Goal: Task Accomplishment & Management: Use online tool/utility

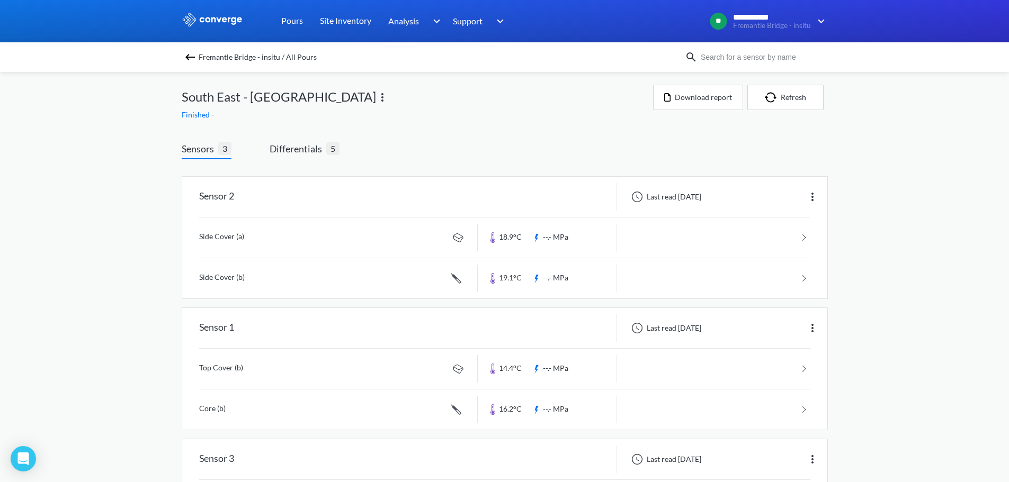
click at [266, 56] on span "Fremantle Bridge - insitu / All Pours" at bounding box center [258, 57] width 118 height 15
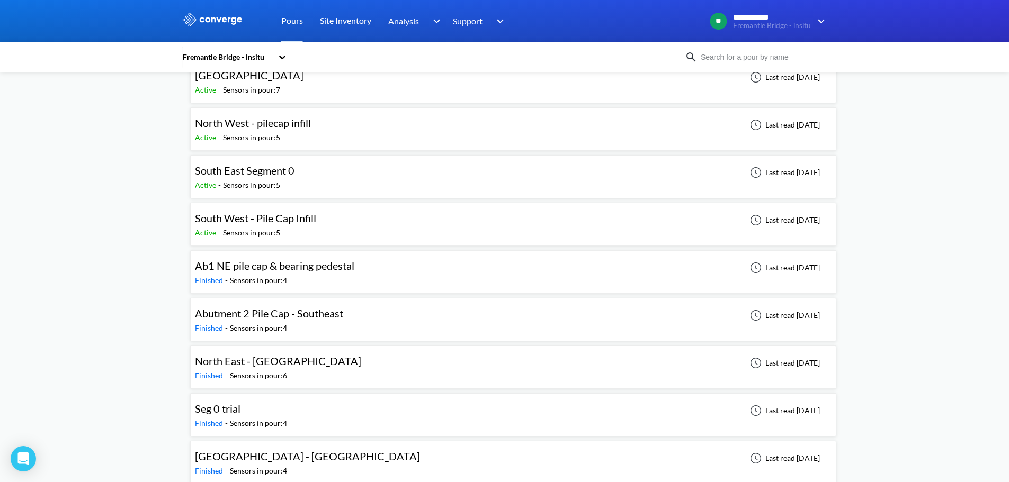
scroll to position [159, 0]
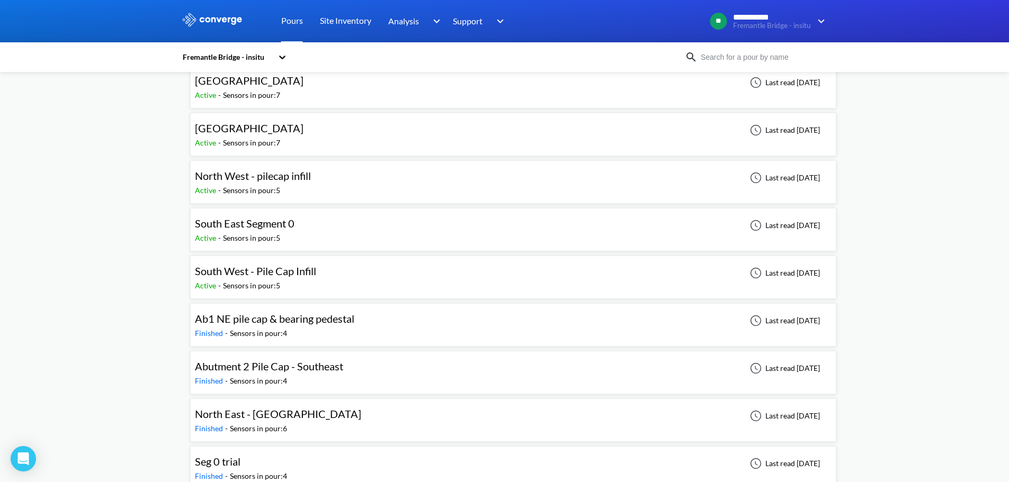
click at [302, 271] on span "South West - Pile Cap Infill" at bounding box center [255, 271] width 121 height 13
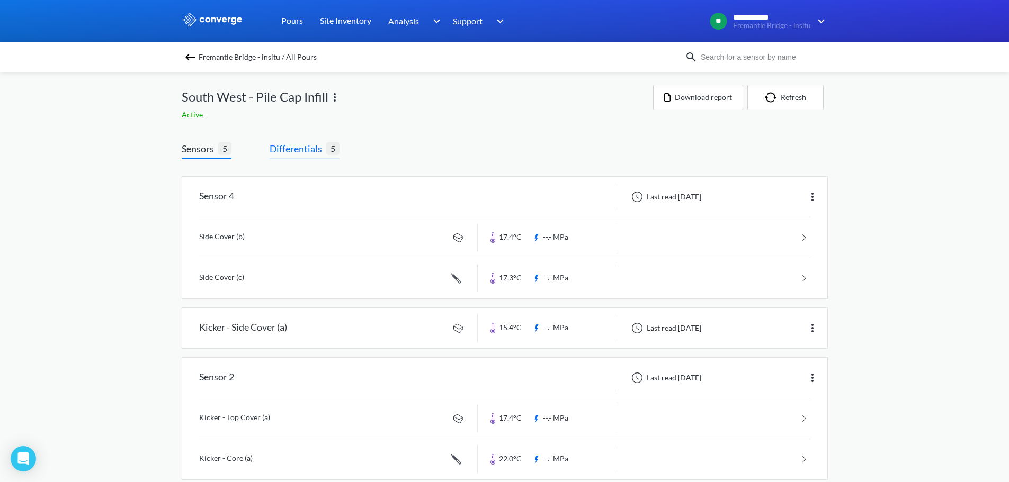
click at [298, 146] on span "Differentials" at bounding box center [298, 148] width 57 height 15
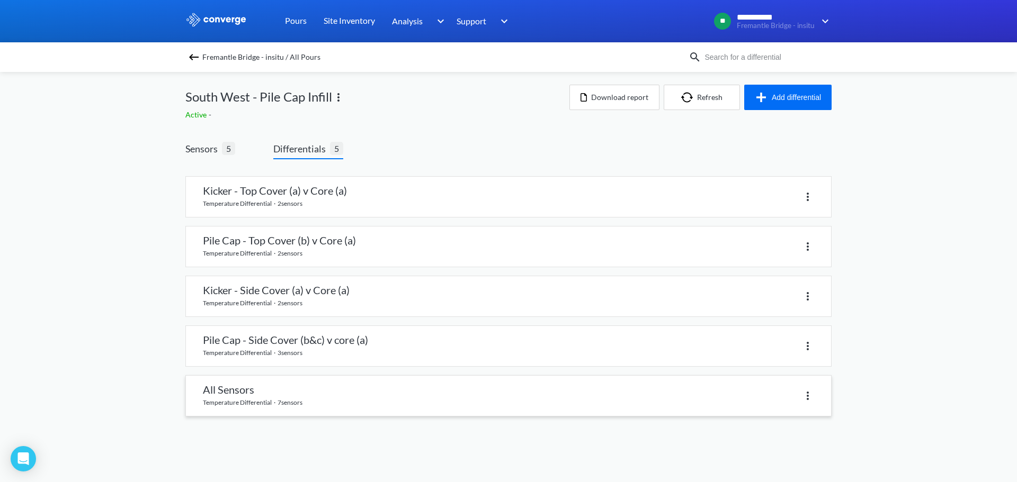
click at [293, 394] on link at bounding box center [508, 396] width 645 height 40
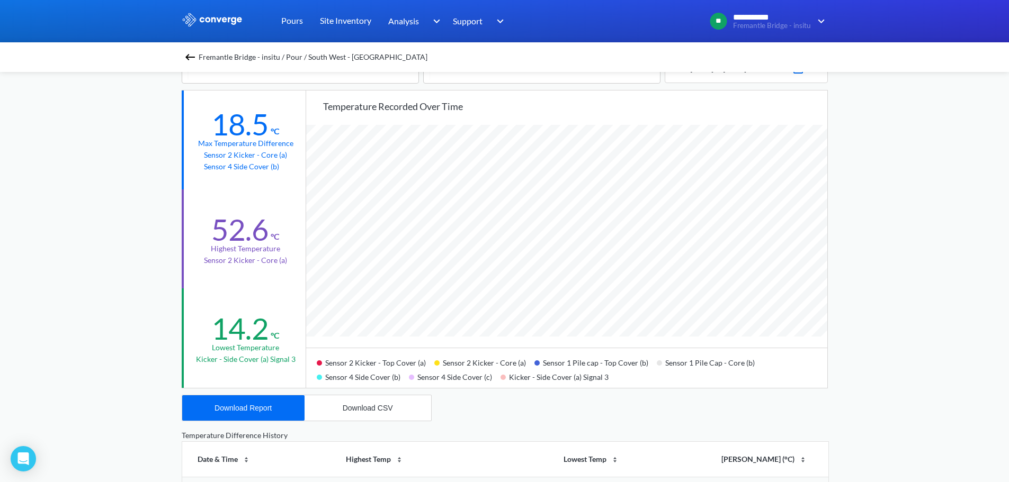
scroll to position [106, 0]
click at [277, 414] on button "Download Report" at bounding box center [243, 406] width 122 height 25
click at [402, 412] on button "Download CSV" at bounding box center [367, 406] width 127 height 25
